Goal: Complete application form: Complete application form

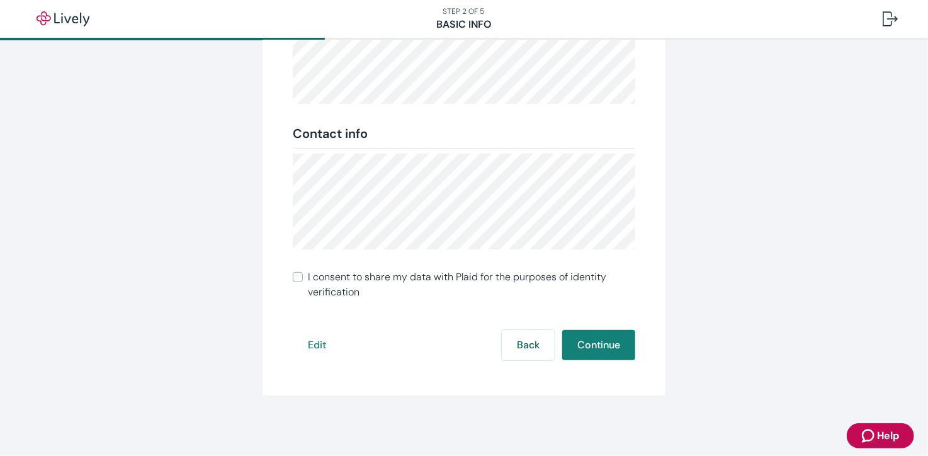
scroll to position [258, 0]
click at [293, 278] on input "I consent to share my data with Plaid for the purposes of identity verification" at bounding box center [298, 277] width 10 height 10
checkbox input "true"
click at [596, 343] on button "Continue" at bounding box center [598, 345] width 73 height 30
click at [608, 349] on button "Continue" at bounding box center [598, 345] width 73 height 30
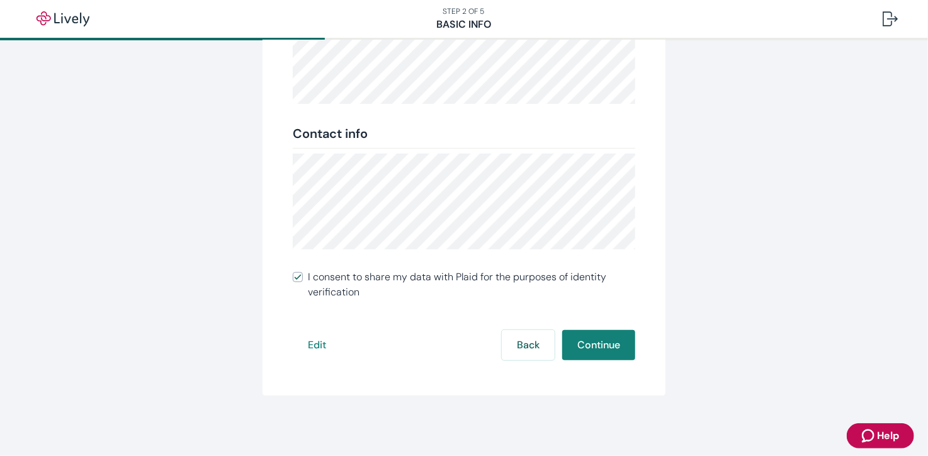
click at [881, 432] on span "Help" at bounding box center [888, 435] width 22 height 15
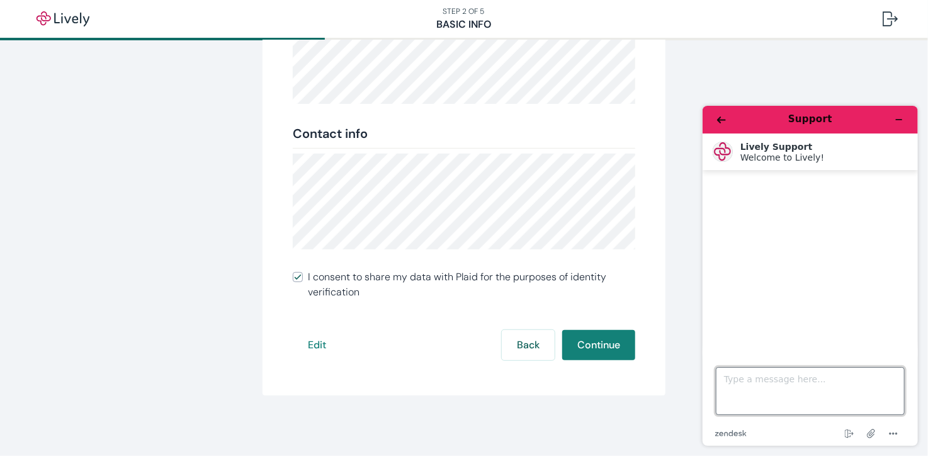
click at [804, 382] on textarea "Type a message here..." at bounding box center [809, 391] width 189 height 48
type textarea "I'm trying to create an account but I'm getting an error going from Step 2 to 3"
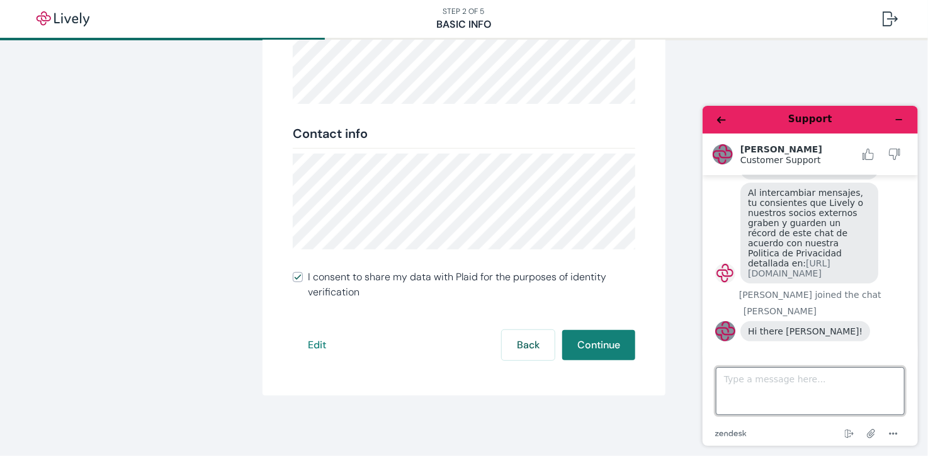
scroll to position [168, 0]
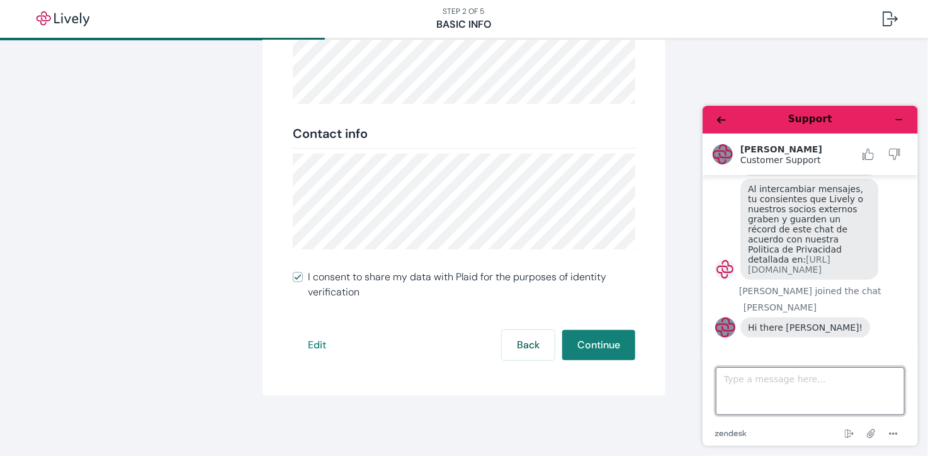
click at [743, 380] on textarea "Type a message here..." at bounding box center [809, 391] width 189 height 48
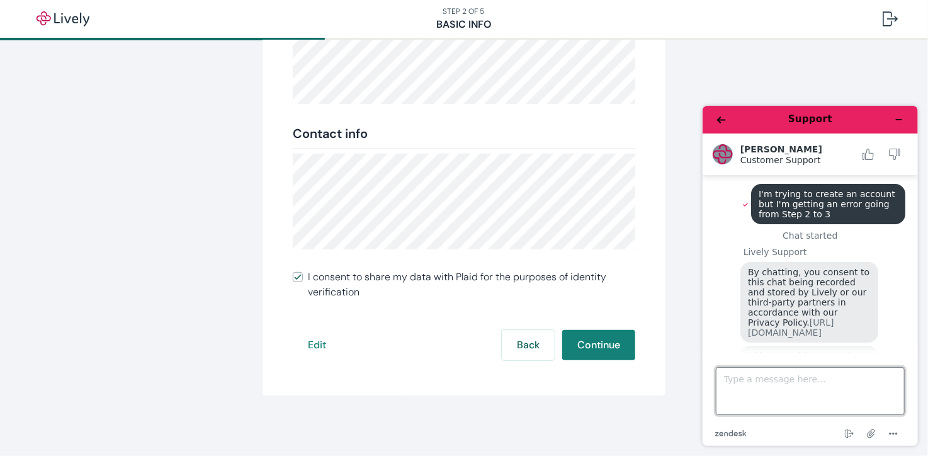
scroll to position [0, 0]
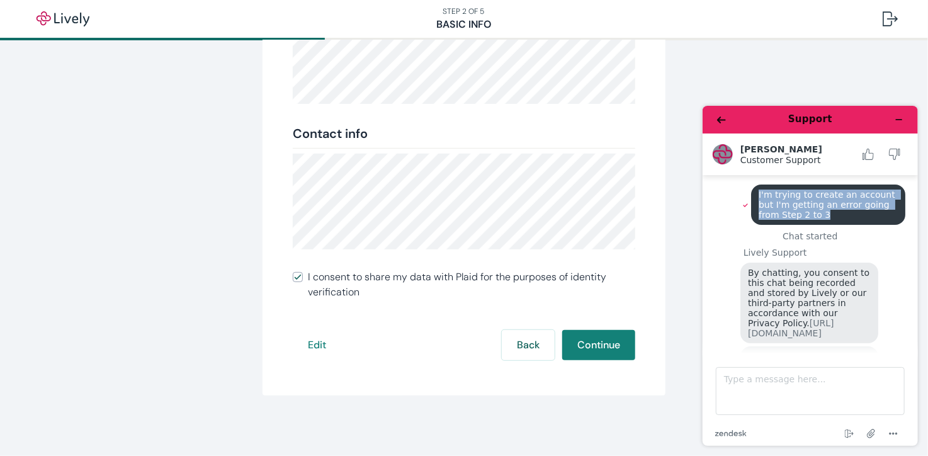
drag, startPoint x: 755, startPoint y: 193, endPoint x: 804, endPoint y: 212, distance: 52.0
click at [804, 212] on div "I'm trying to create an account but I'm getting an error going from Step 2 to 3" at bounding box center [828, 204] width 154 height 40
copy span "I'm trying to create an account but I'm getting an error going from Step 2 to 3"
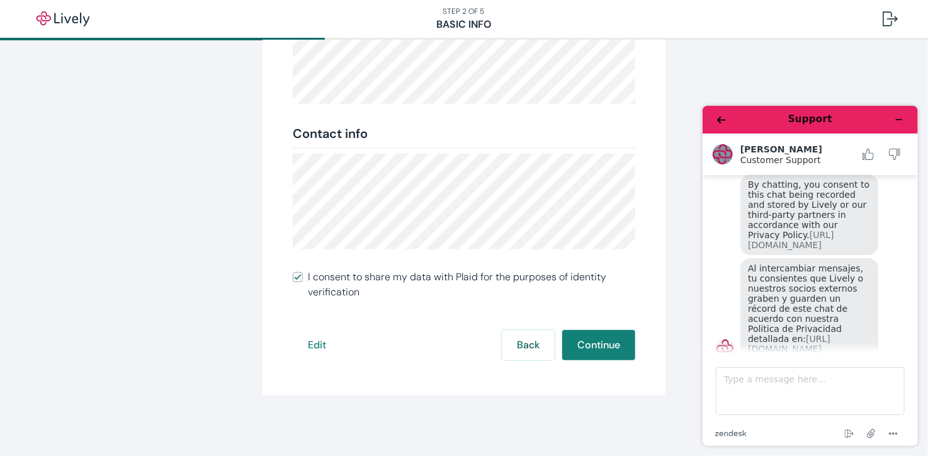
scroll to position [189, 0]
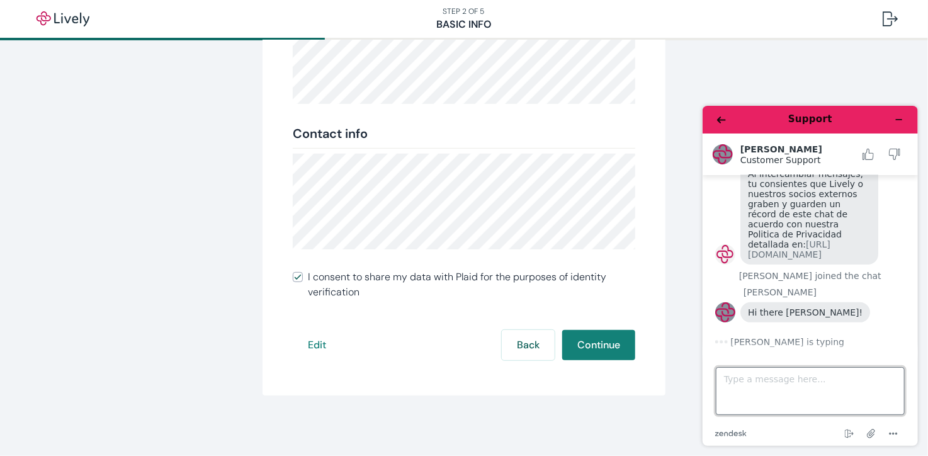
click at [763, 388] on textarea "Type a message here..." at bounding box center [809, 391] width 189 height 48
paste textarea "I'm trying to create an account but I'm getting an error going from Step 2 to 3"
type textarea "I'm trying to create an account but I'm getting an error going from Step 2 to 3"
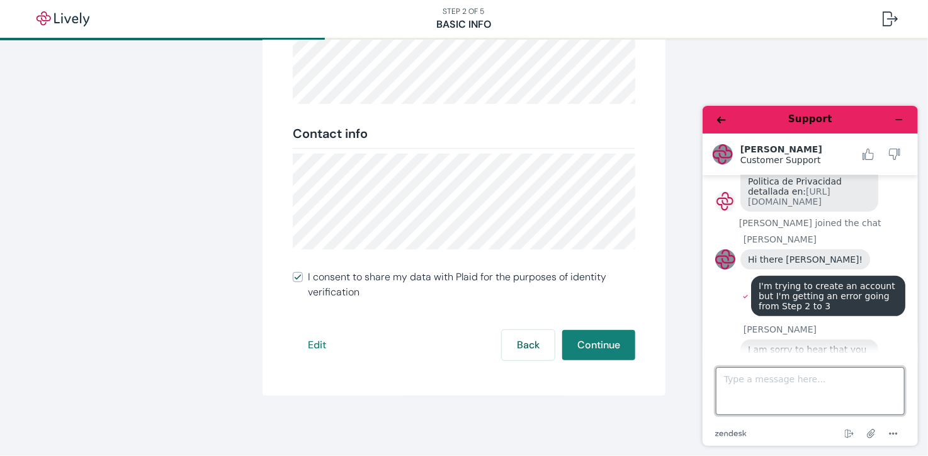
scroll to position [306, 0]
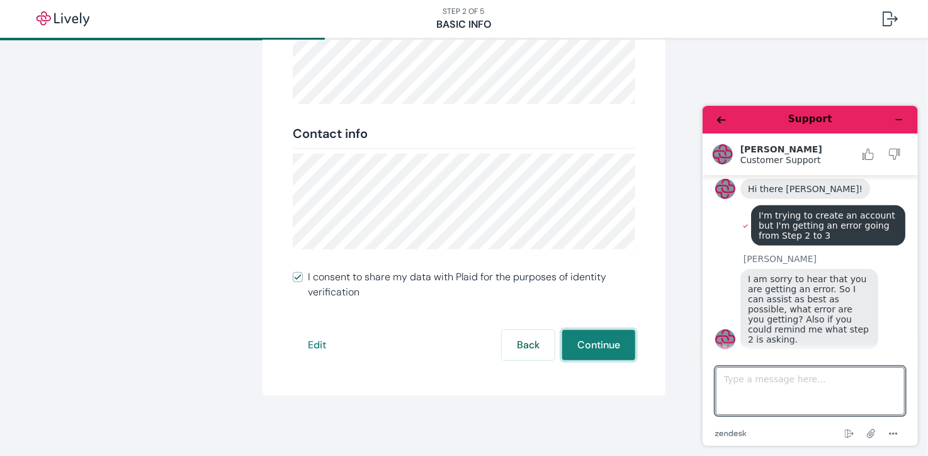
click at [612, 344] on button "Continue" at bounding box center [598, 345] width 73 height 30
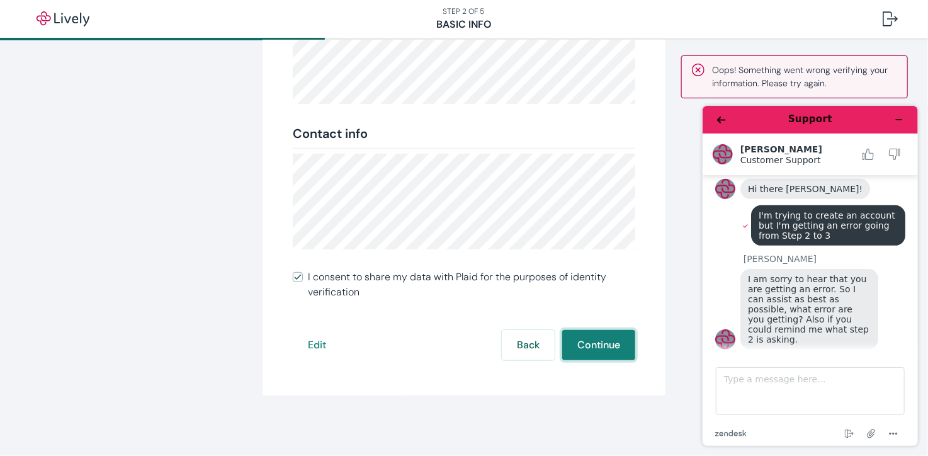
click at [612, 344] on button "Continue" at bounding box center [598, 345] width 73 height 30
click at [766, 380] on textarea "Type a message here..." at bounding box center [809, 391] width 189 height 48
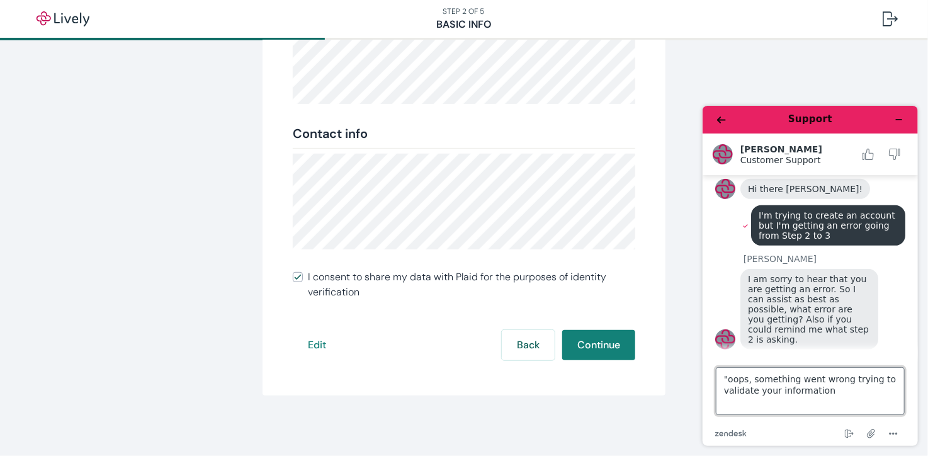
type textarea ""oops, something went wrong trying to validate your information""
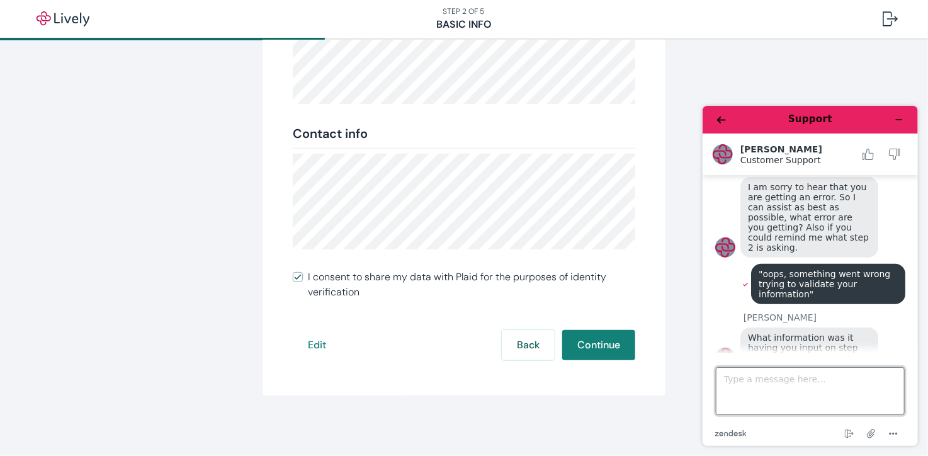
scroll to position [132, 0]
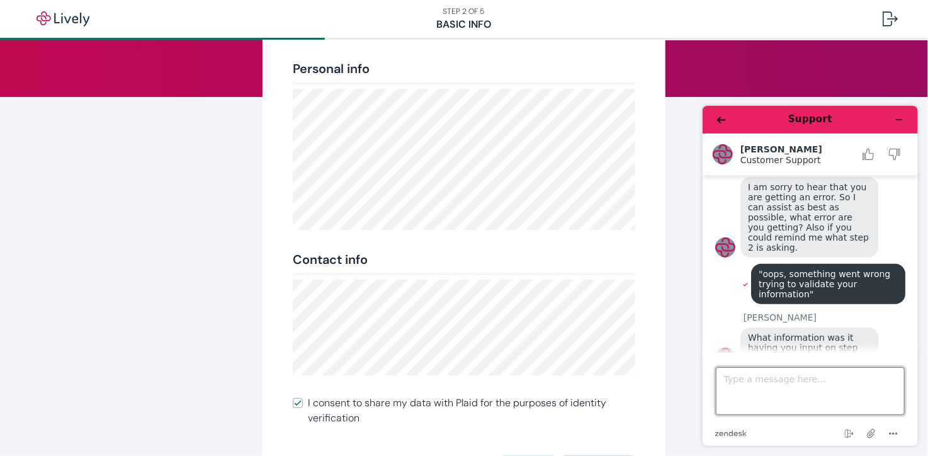
click at [768, 382] on textarea "Type a message here..." at bounding box center [809, 391] width 189 height 48
type textarea "Basic info, name, address, SSN..."
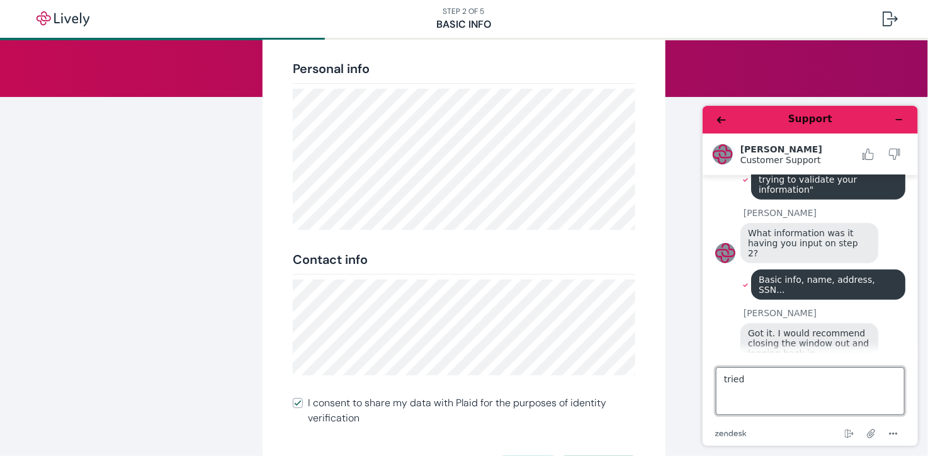
scroll to position [499, 0]
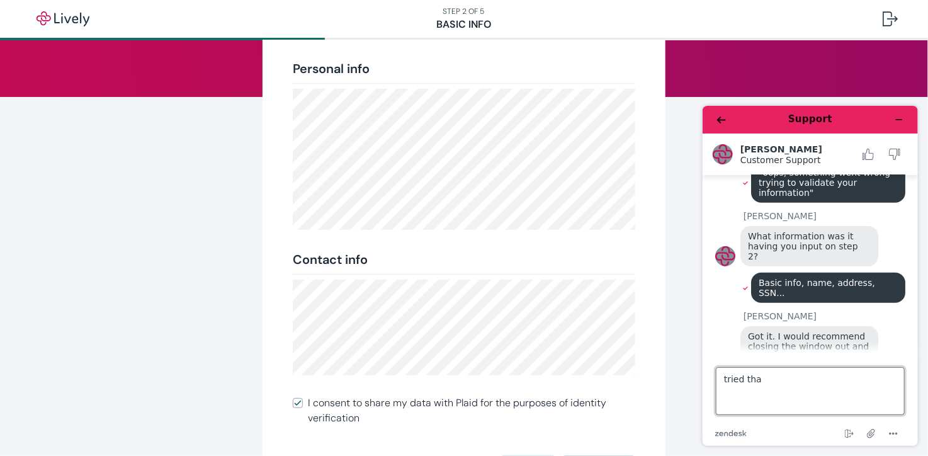
type textarea "tried that"
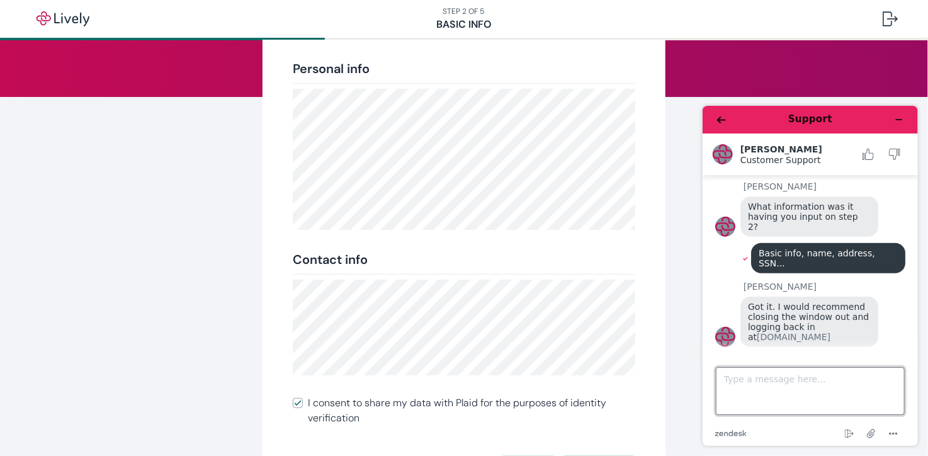
scroll to position [591, 0]
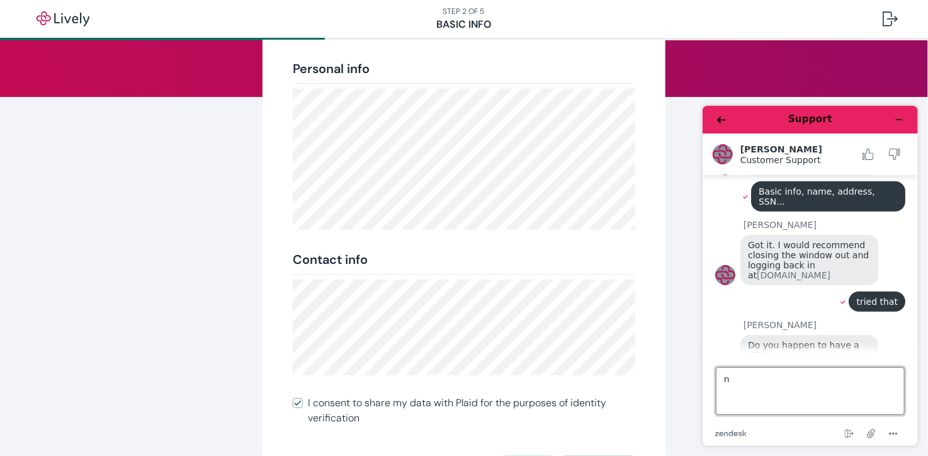
type textarea "no"
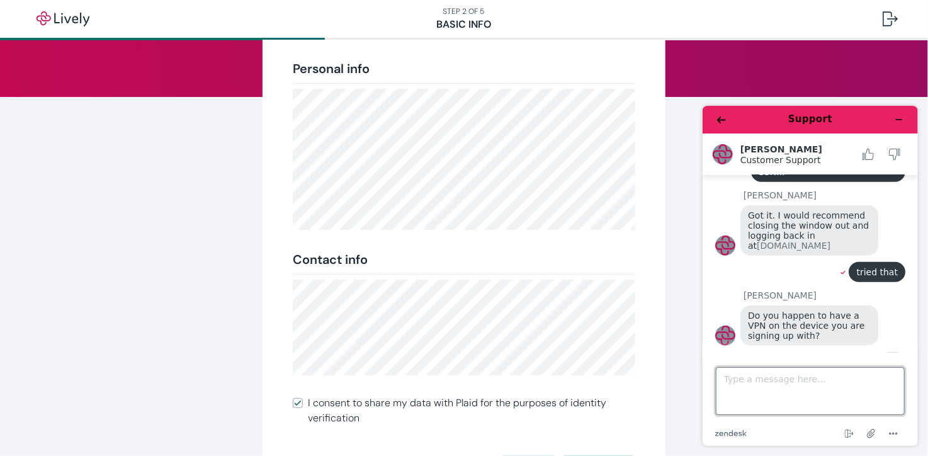
scroll to position [673, 0]
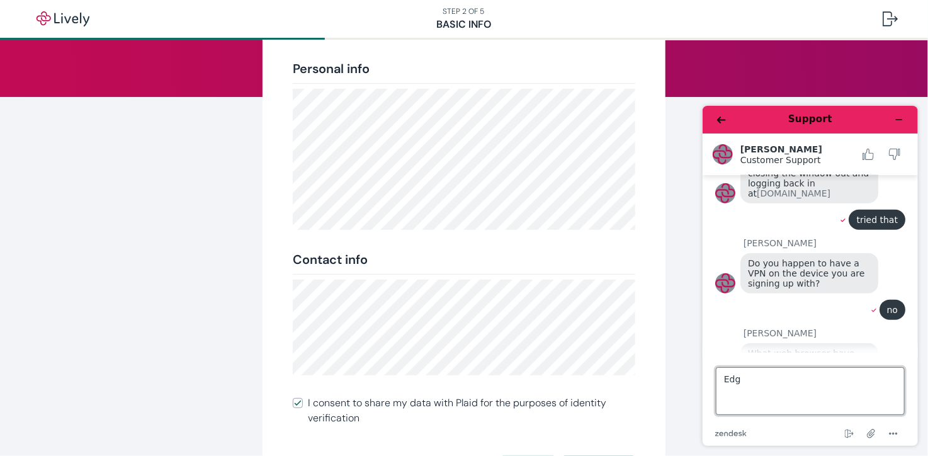
type textarea "Edge"
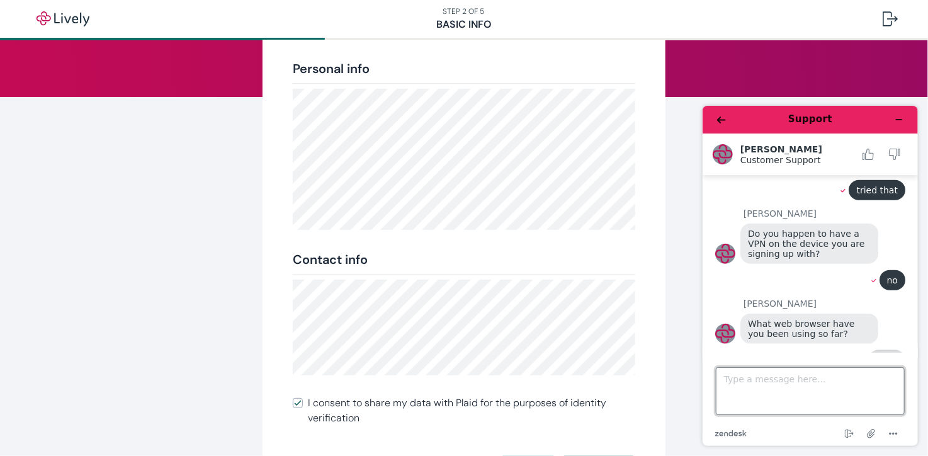
scroll to position [754, 0]
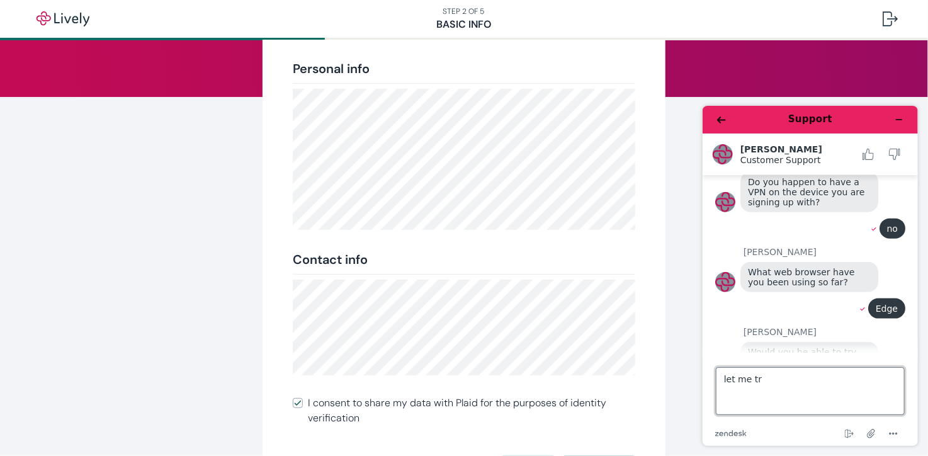
type textarea "let me try"
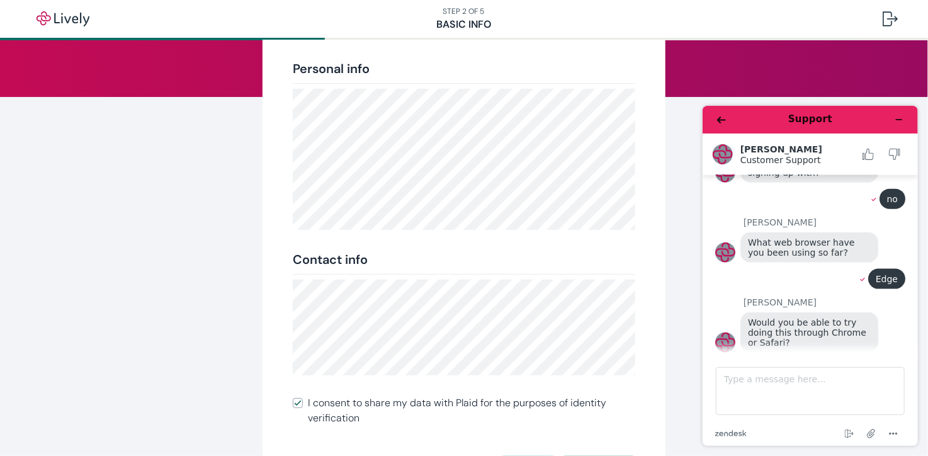
scroll to position [835, 0]
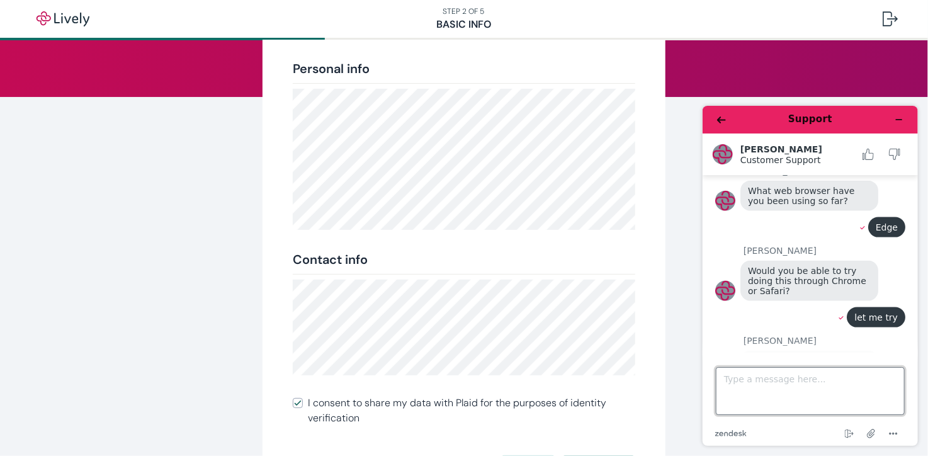
click at [792, 397] on textarea "Type a message here..." at bounding box center [809, 391] width 189 height 48
click at [777, 387] on textarea "Type a message here..." at bounding box center [809, 391] width 189 height 48
type textarea "same error"
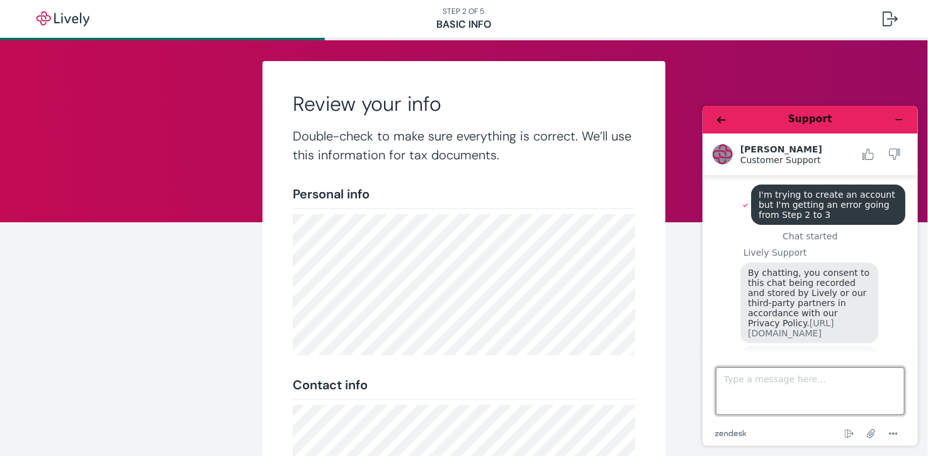
scroll to position [0, 0]
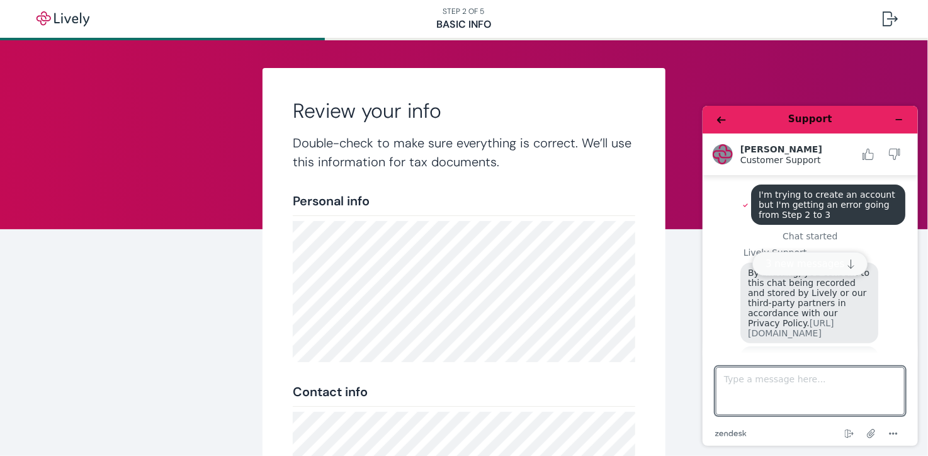
click at [833, 264] on button "3 new messages" at bounding box center [809, 263] width 115 height 24
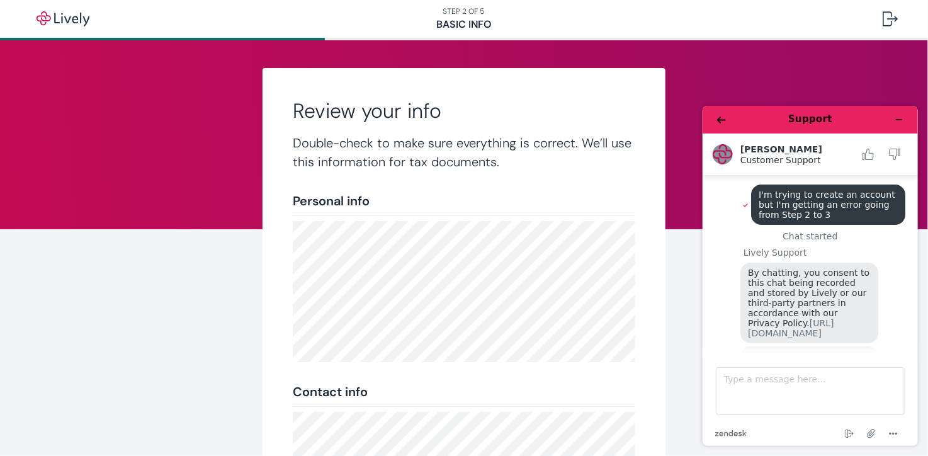
scroll to position [1014, 0]
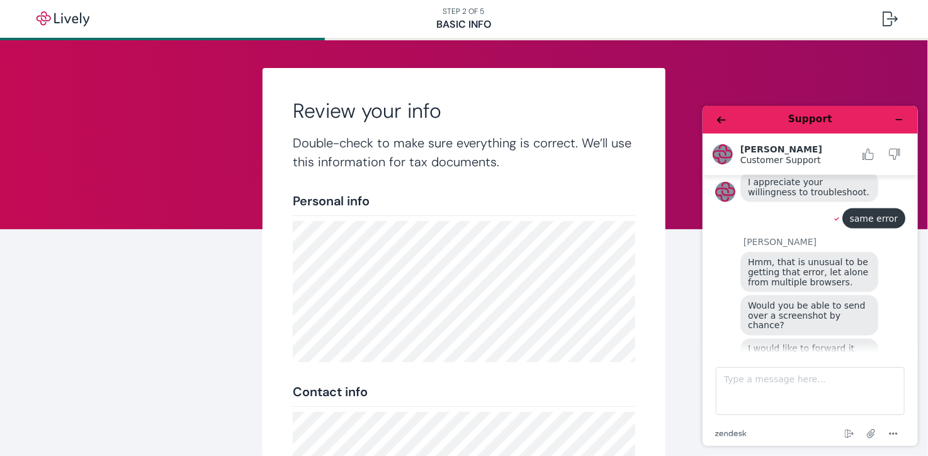
click at [675, 329] on div "Review your info Double-check to make sure everything is correct. We’ll use thi…" at bounding box center [464, 361] width 605 height 586
click at [199, 393] on div "Review your info Double-check to make sure everything is correct. We’ll use thi…" at bounding box center [464, 361] width 605 height 586
click at [758, 386] on textarea "Type a message here..." at bounding box center [809, 391] width 189 height 48
click at [843, 389] on textarea "Type a message here..." at bounding box center [809, 391] width 189 height 48
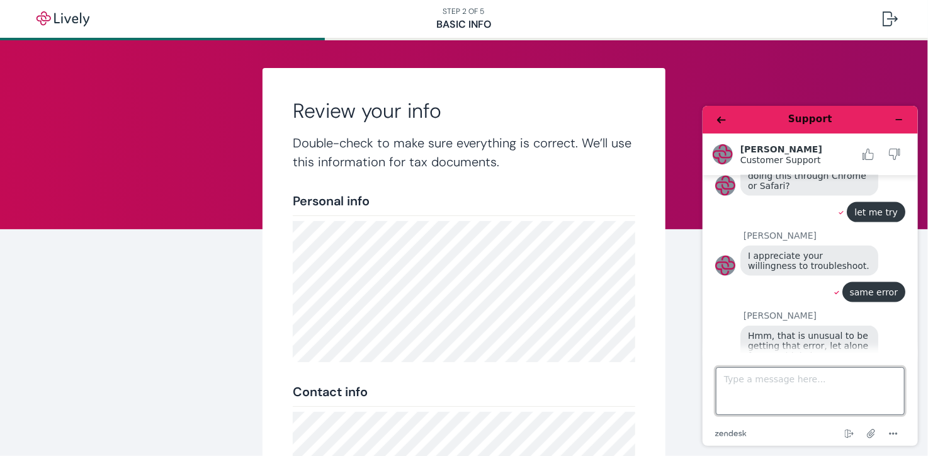
scroll to position [1013, 0]
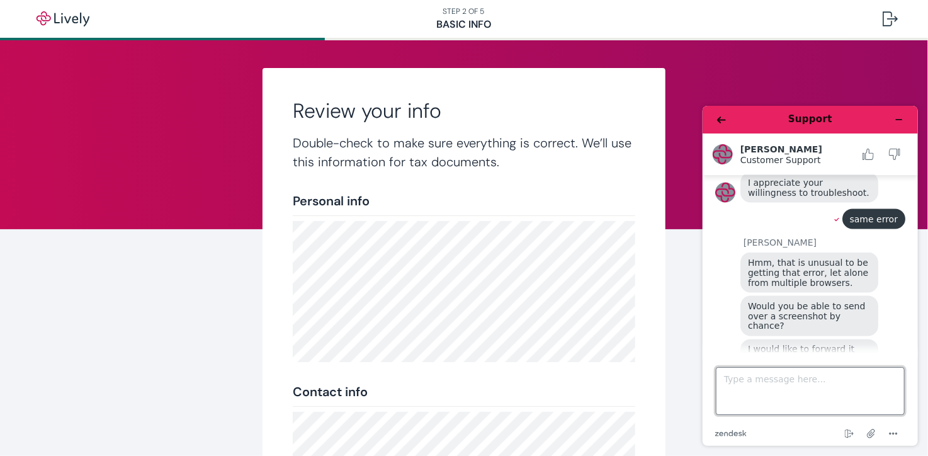
click at [742, 385] on textarea "Type a message here..." at bounding box center [809, 391] width 189 height 48
click at [746, 385] on textarea "Type a message here..." at bounding box center [809, 391] width 189 height 48
click at [775, 389] on textarea "Type a message here..." at bounding box center [809, 391] width 189 height 48
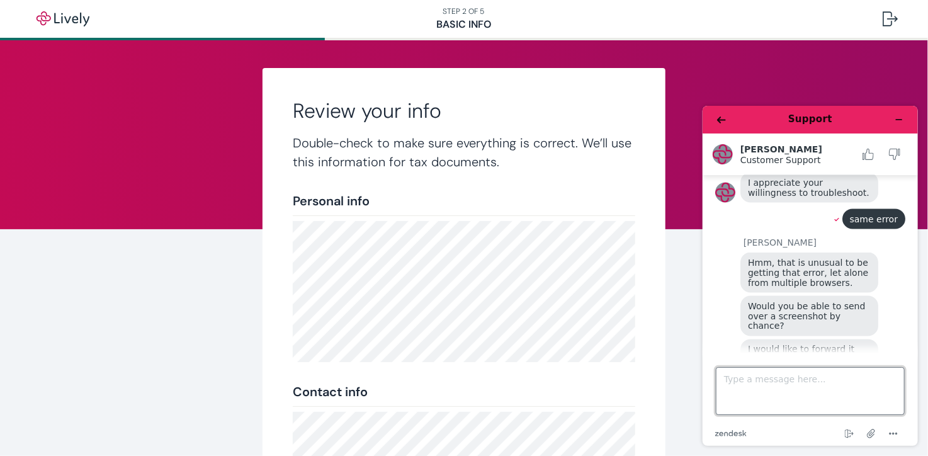
click at [775, 389] on textarea "Type a message here..." at bounding box center [809, 391] width 189 height 48
click at [765, 385] on textarea "Type a message here..." at bounding box center [809, 391] width 189 height 48
click at [732, 382] on textarea "Type a message here..." at bounding box center [809, 391] width 189 height 48
click at [784, 384] on textarea "Type a message here..." at bounding box center [809, 391] width 189 height 48
paste textarea "i"
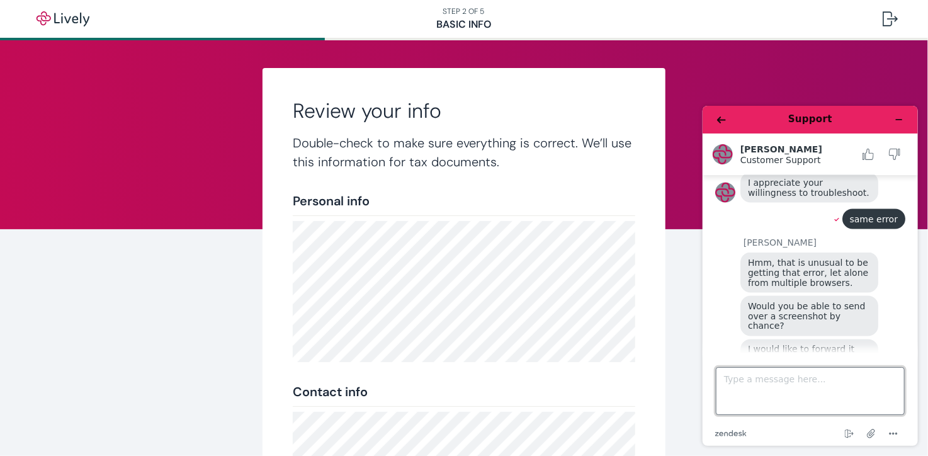
click at [784, 384] on textarea "Type a message here..." at bounding box center [809, 391] width 189 height 48
drag, startPoint x: 784, startPoint y: 384, endPoint x: 760, endPoint y: 389, distance: 24.5
click at [760, 389] on textarea "Type a message here..." at bounding box center [809, 391] width 189 height 48
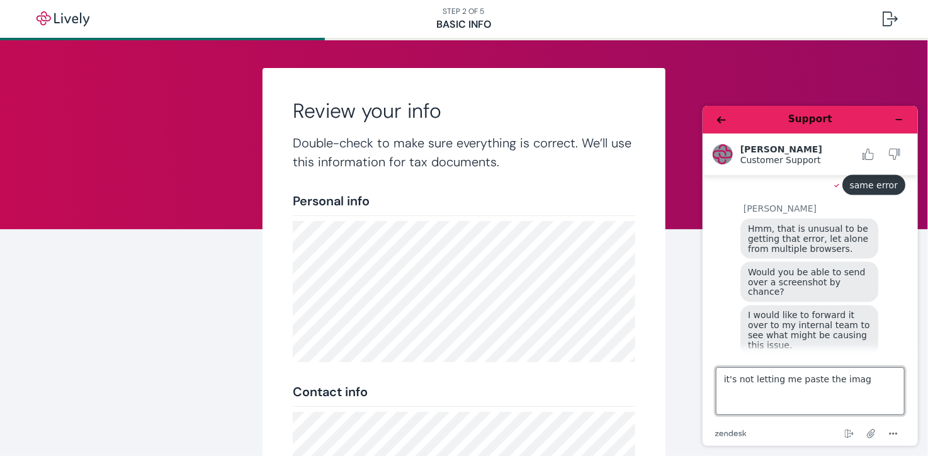
type textarea "it's not letting me paste the image"
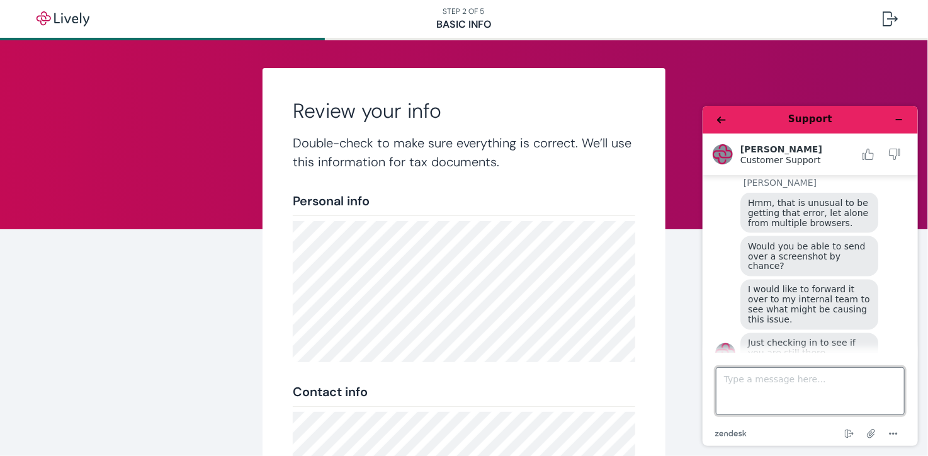
scroll to position [1073, 0]
click at [775, 390] on textarea "Type a message here..." at bounding box center [809, 391] width 189 height 48
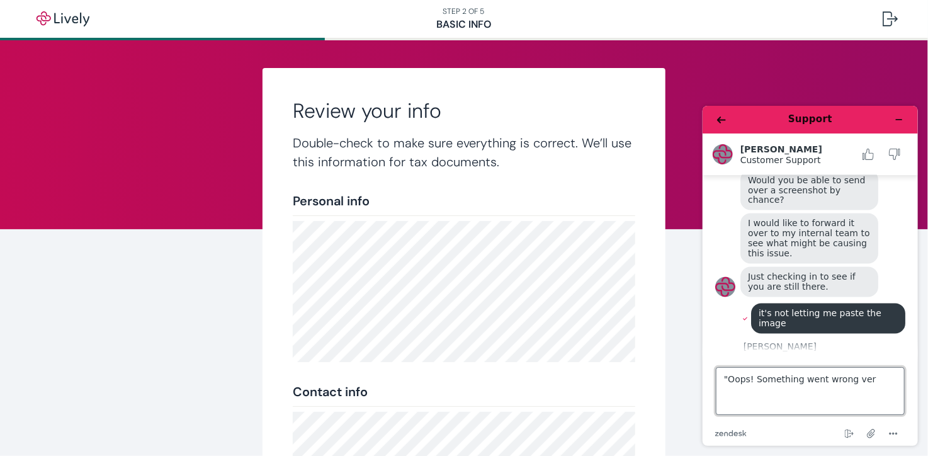
scroll to position [1139, 0]
type textarea ""Oops! Something went wrong verifying your information. Please try again.""
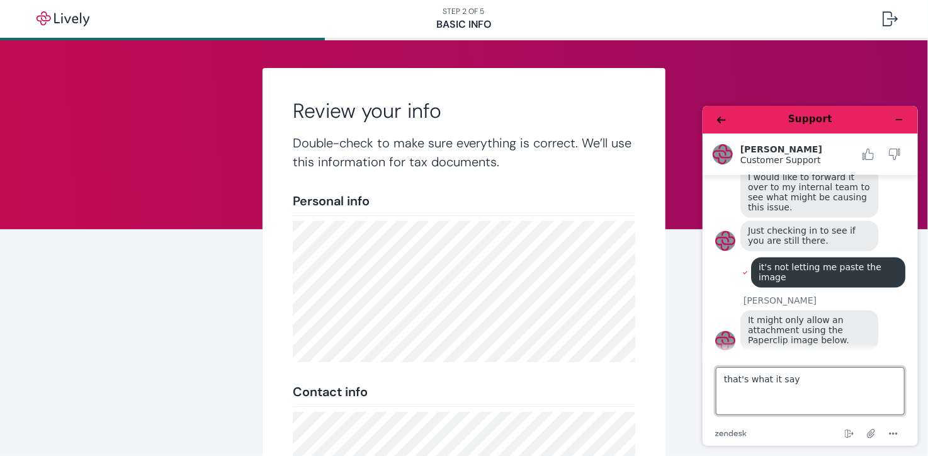
type textarea "that's what it says"
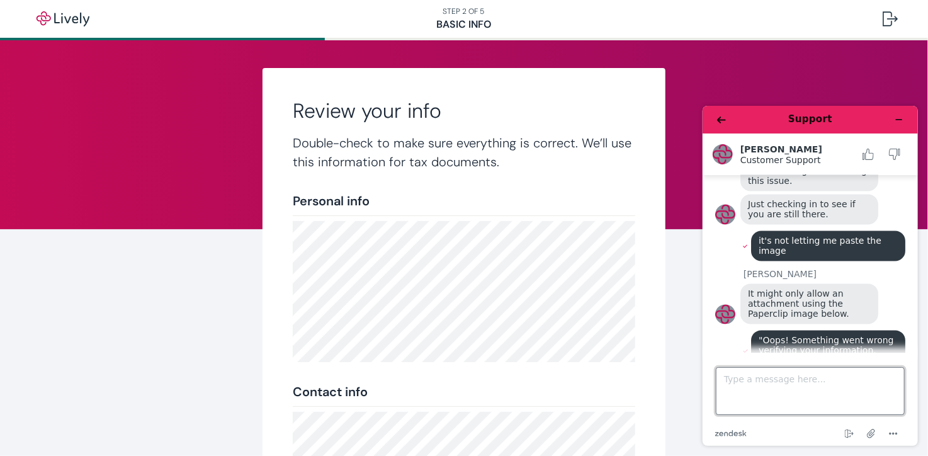
scroll to position [1324, 0]
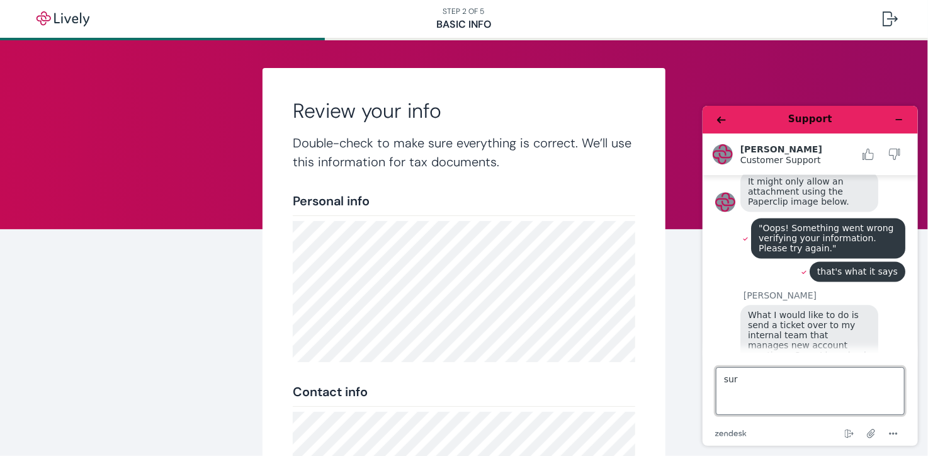
type textarea "sure"
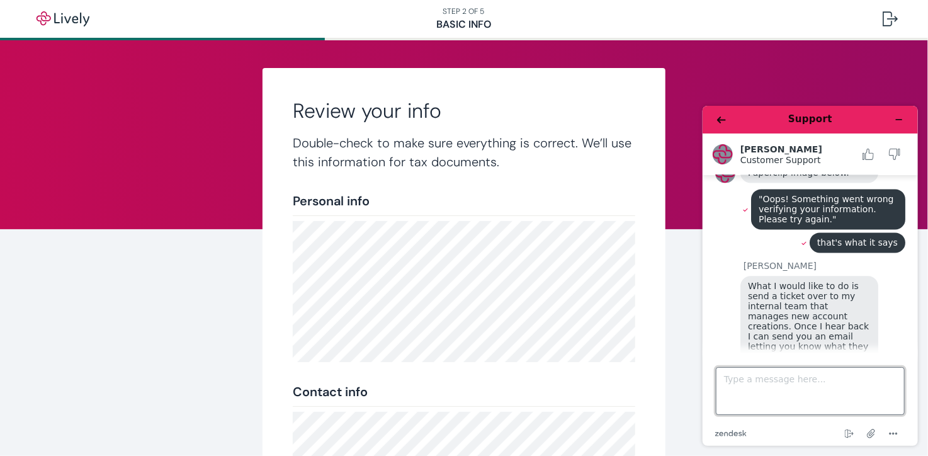
scroll to position [1446, 0]
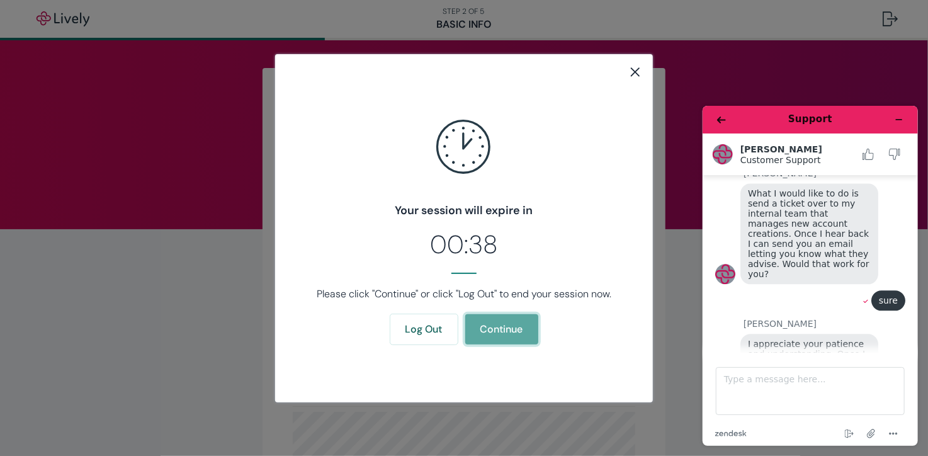
click at [524, 322] on button "Continue" at bounding box center [501, 329] width 73 height 30
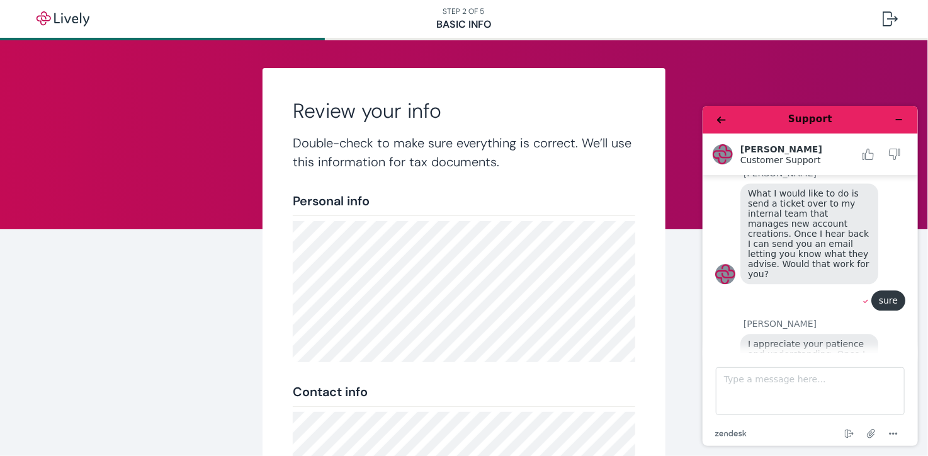
click at [125, 334] on div "Review your info Double-check to make sure everything is correct. We’ll use thi…" at bounding box center [464, 377] width 928 height 674
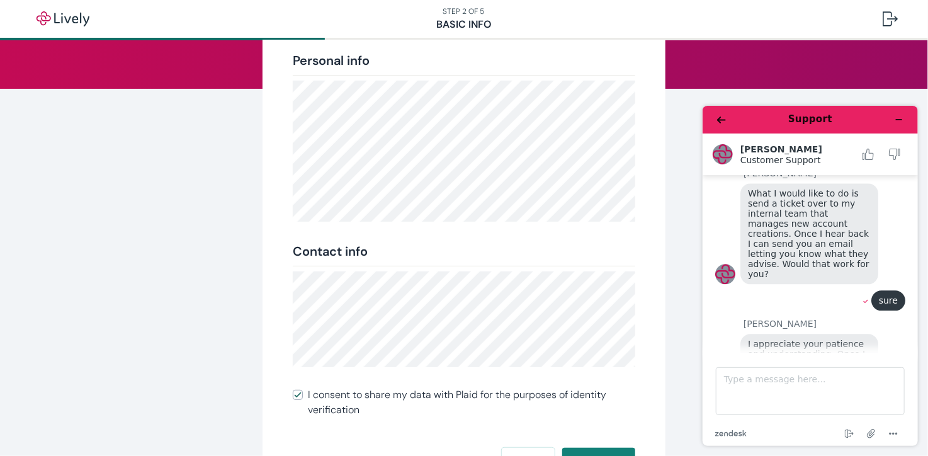
scroll to position [258, 0]
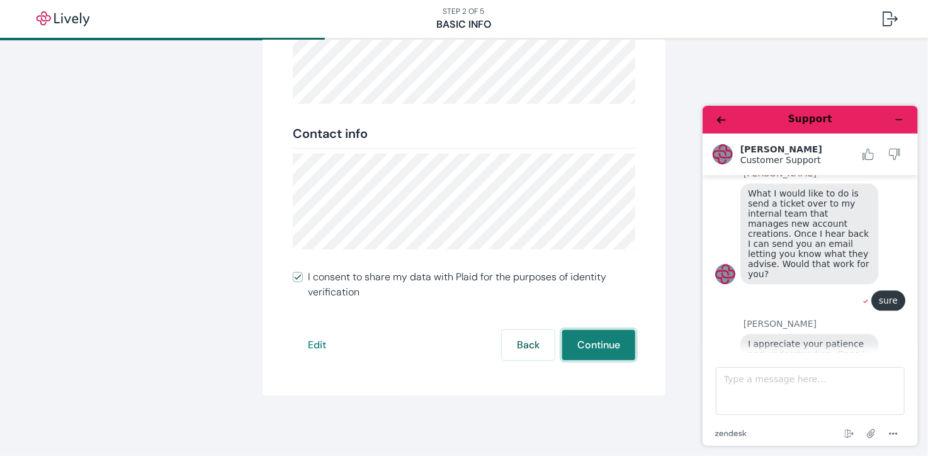
click at [617, 341] on button "Continue" at bounding box center [598, 345] width 73 height 30
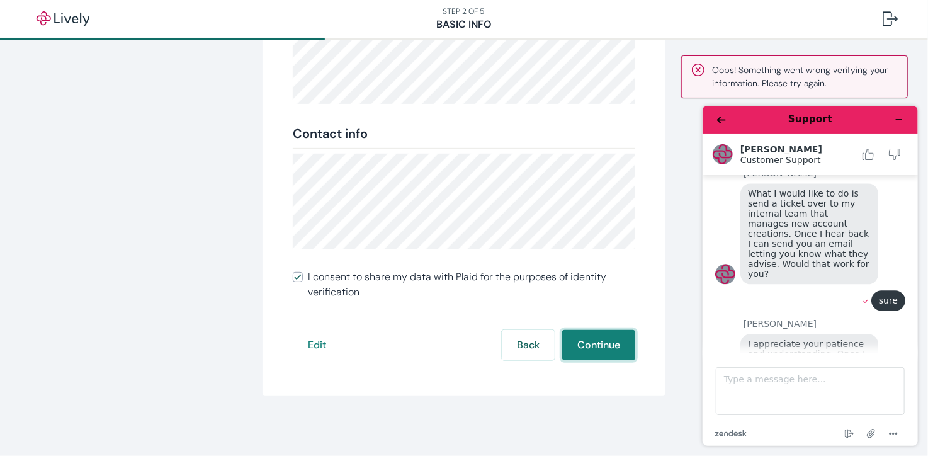
scroll to position [1449, 0]
